Goal: Navigation & Orientation: Find specific page/section

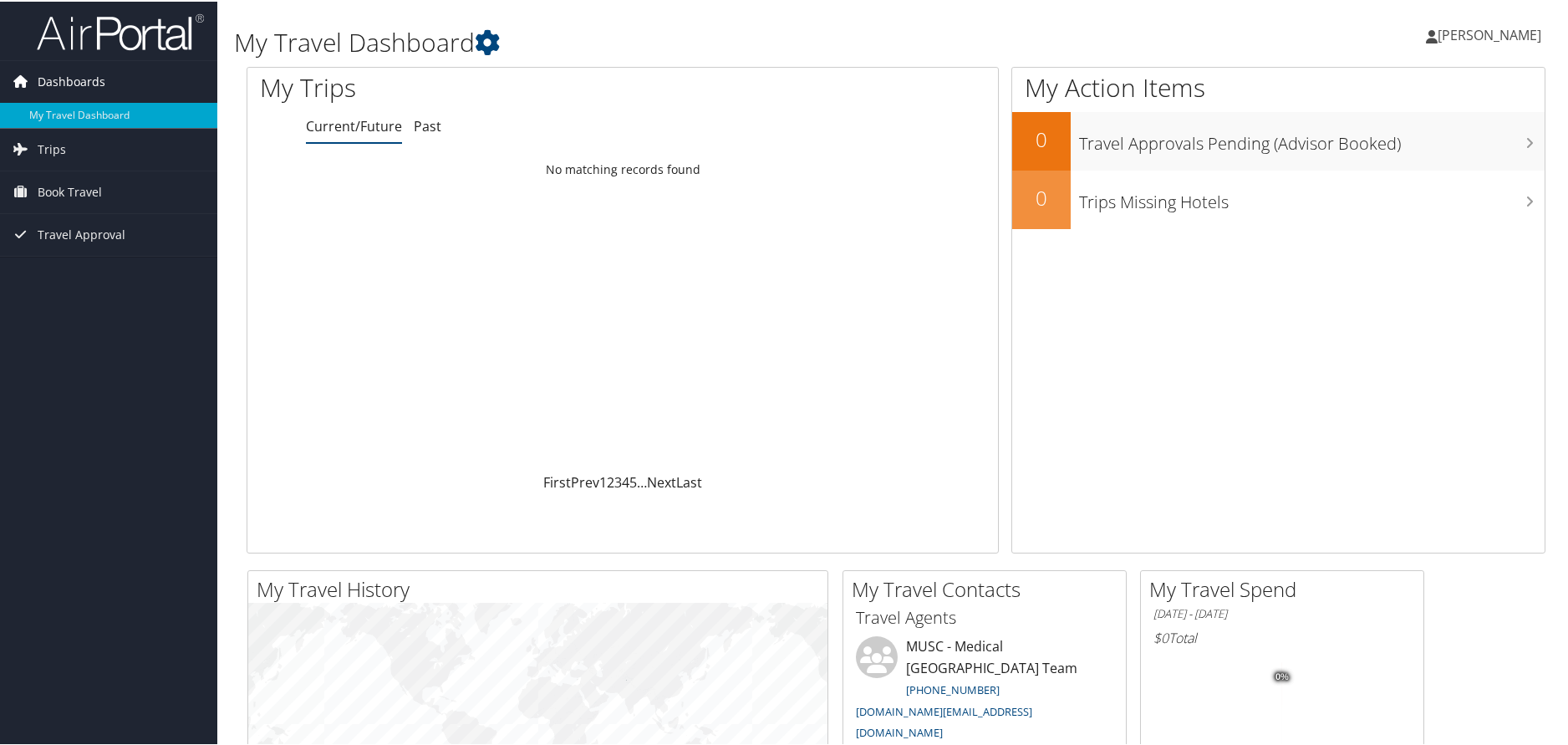
click at [41, 68] on span "Dashboards" at bounding box center [71, 80] width 68 height 42
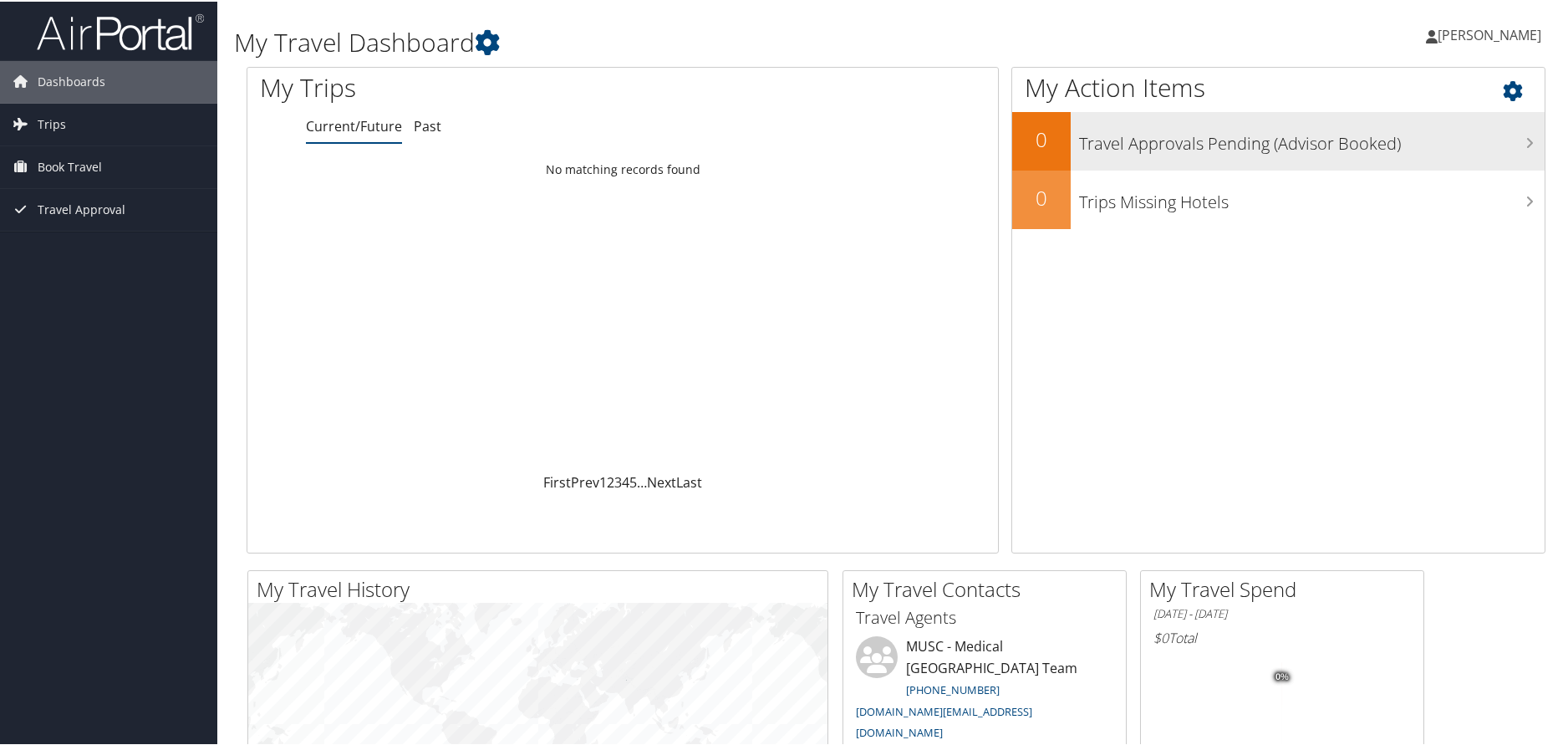
click at [1175, 140] on h3 "Travel Approvals Pending (Advisor Booked)" at bounding box center [1311, 137] width 465 height 32
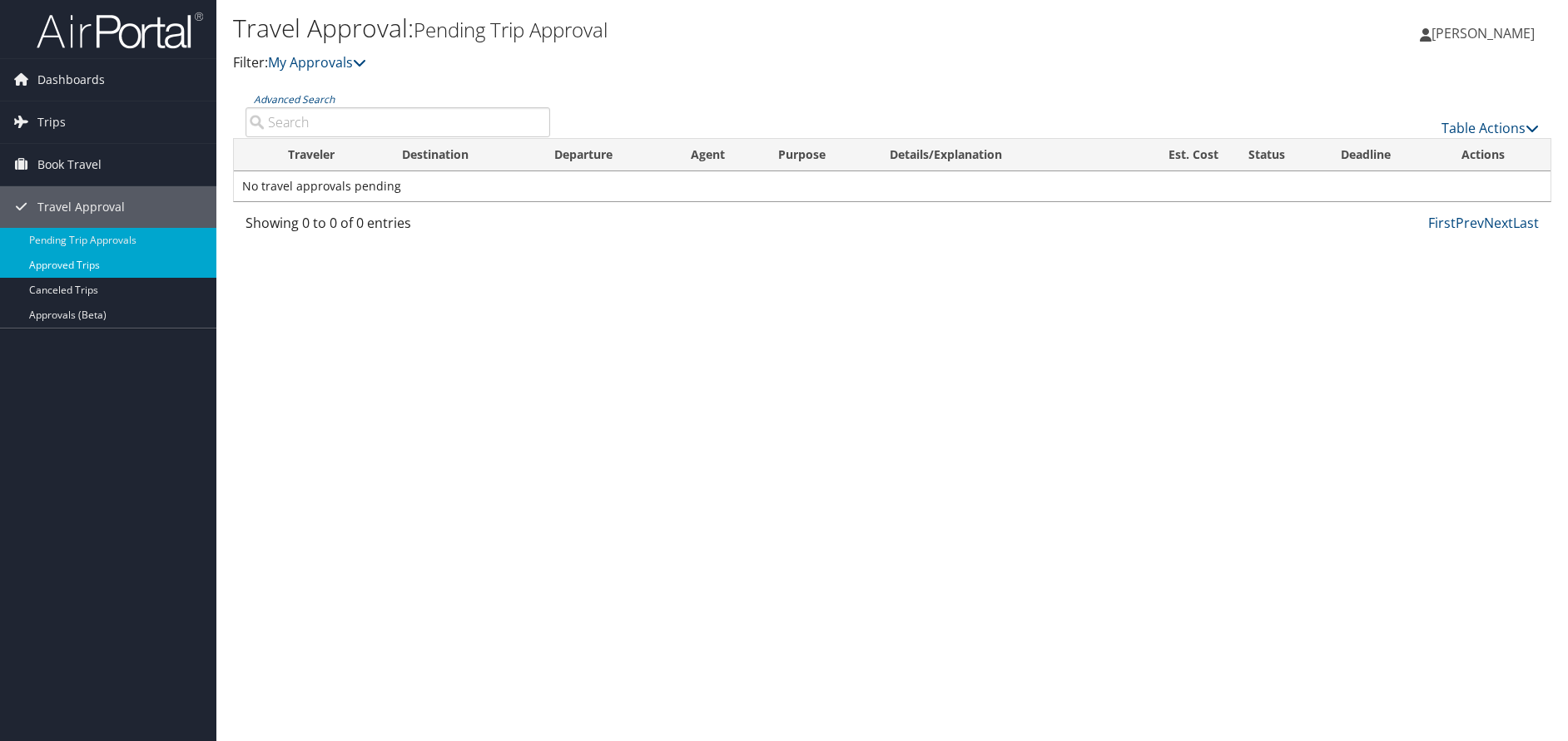
click at [171, 256] on link "Approved Trips" at bounding box center [108, 265] width 217 height 25
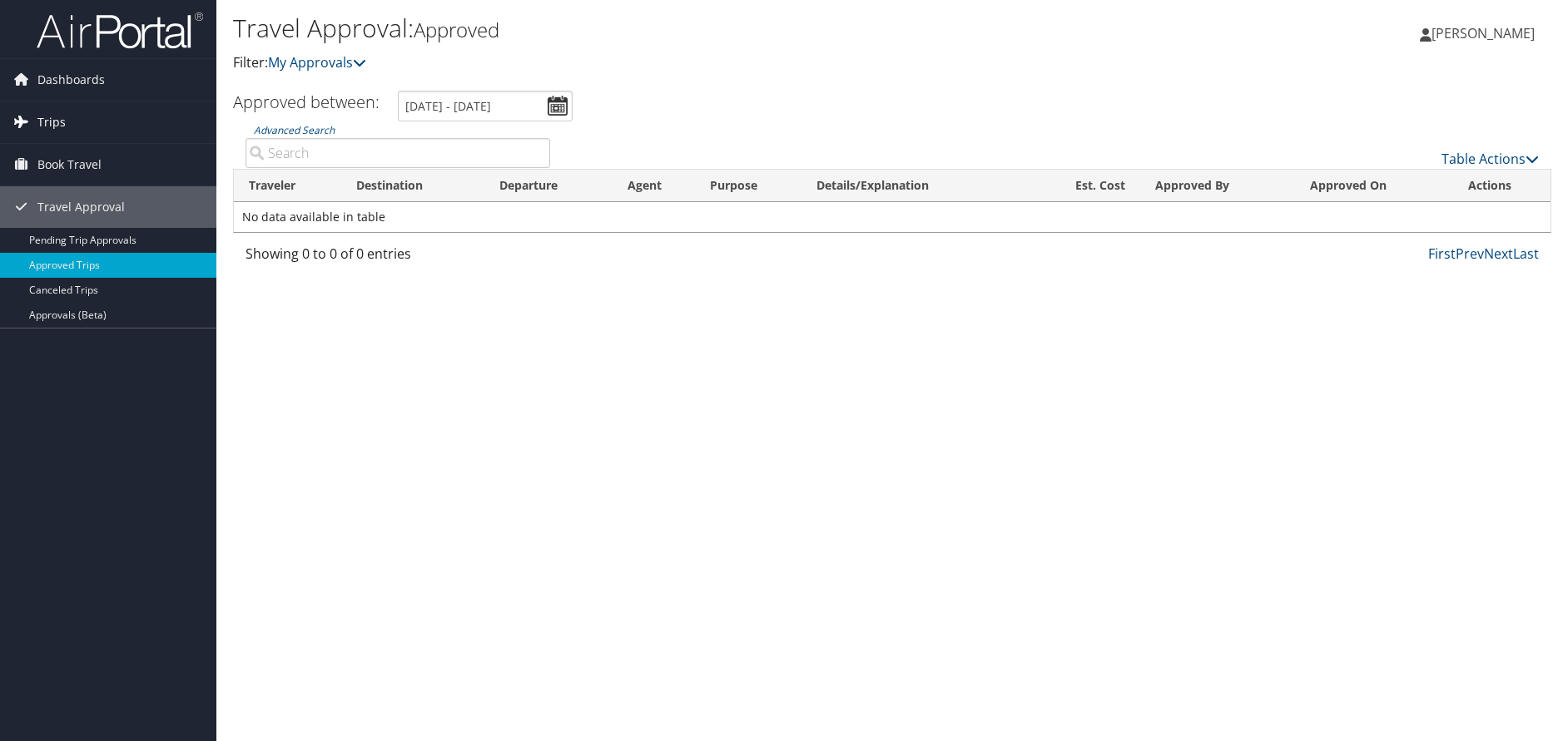
click at [49, 130] on span "Trips" at bounding box center [51, 122] width 28 height 42
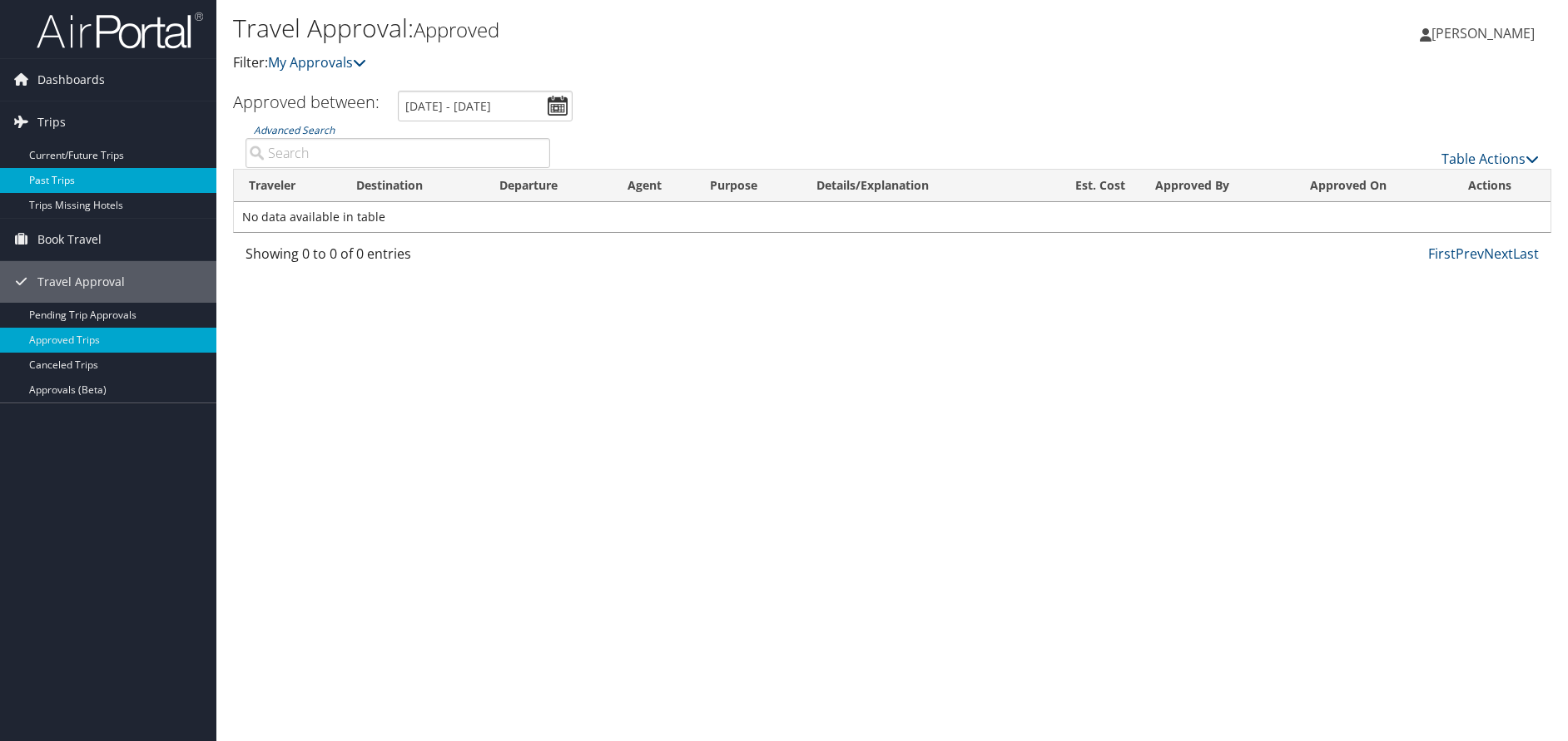
click at [109, 178] on link "Past Trips" at bounding box center [108, 180] width 217 height 25
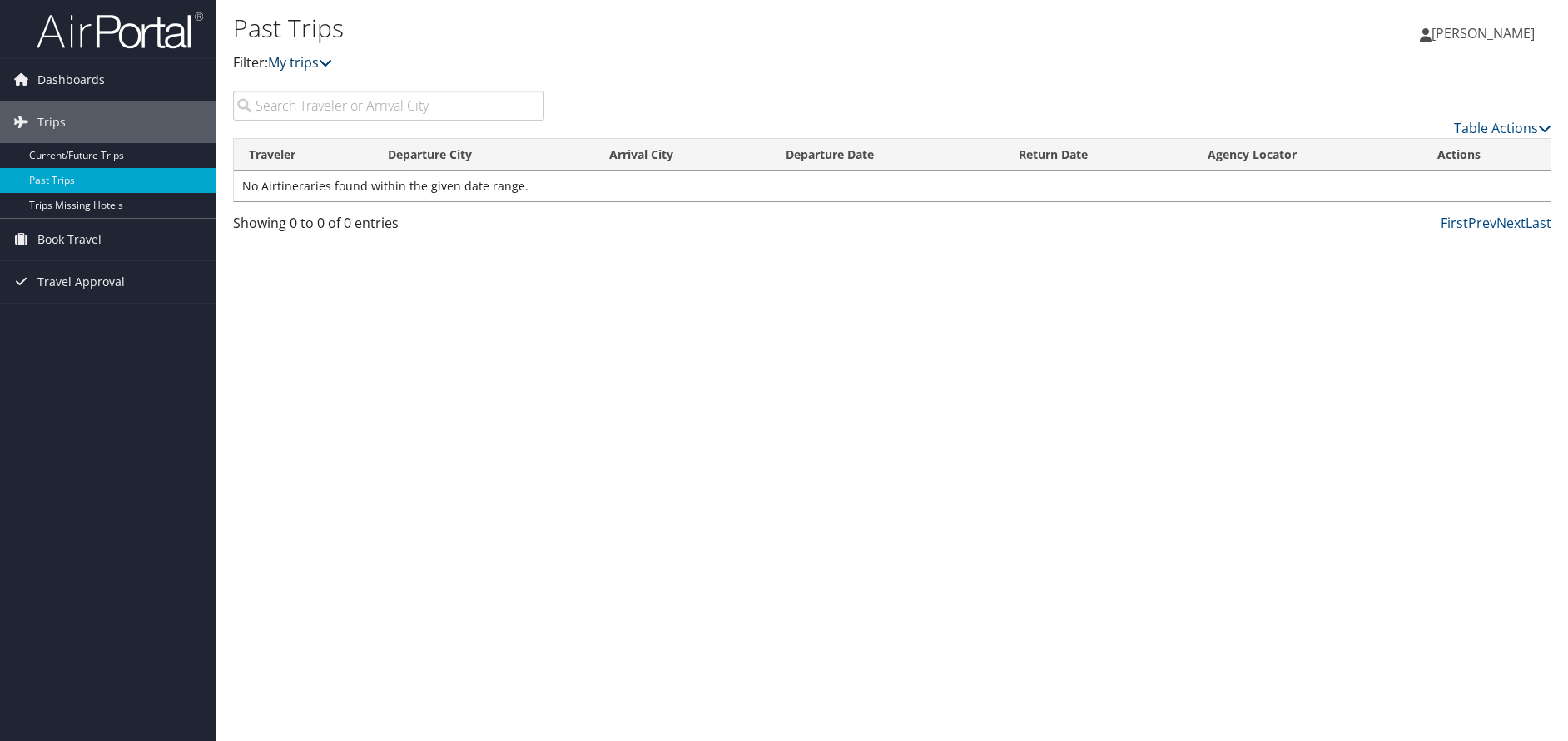
click at [332, 56] on icon at bounding box center [326, 62] width 14 height 14
click at [332, 66] on icon at bounding box center [326, 62] width 14 height 14
click at [90, 210] on link "Trips Missing Hotels" at bounding box center [108, 205] width 217 height 25
